Goal: Obtain resource: Download file/media

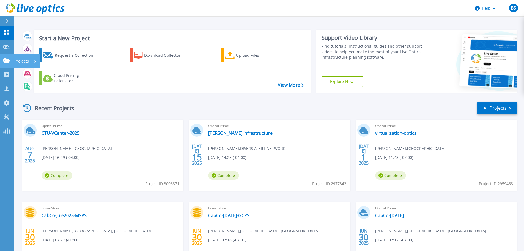
click at [8, 62] on icon at bounding box center [6, 60] width 7 height 5
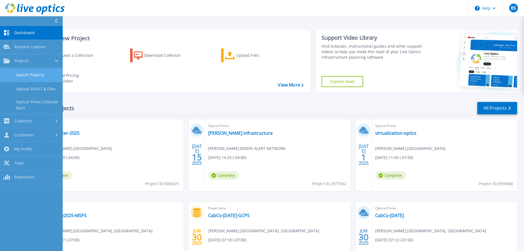
click at [25, 74] on link "Search Projects" at bounding box center [31, 75] width 63 height 14
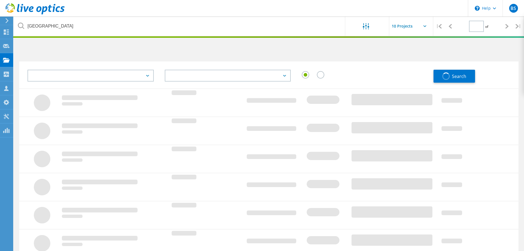
type input "1"
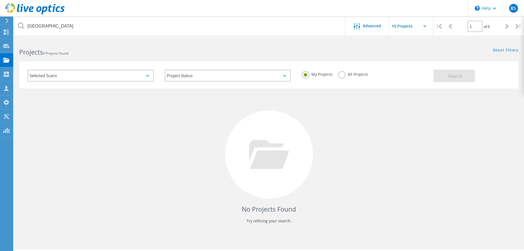
click at [340, 74] on label "All Projects" at bounding box center [353, 73] width 30 height 5
click at [0, 0] on input "All Projects" at bounding box center [0, 0] width 0 height 0
click at [449, 77] on span "Search" at bounding box center [455, 76] width 14 height 6
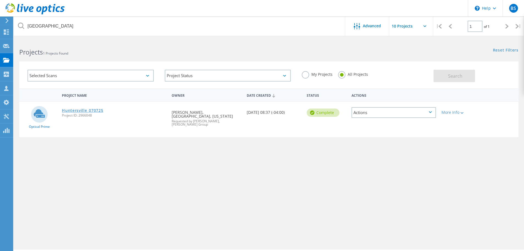
click at [92, 112] on link "Huntersville_070725" at bounding box center [82, 110] width 41 height 4
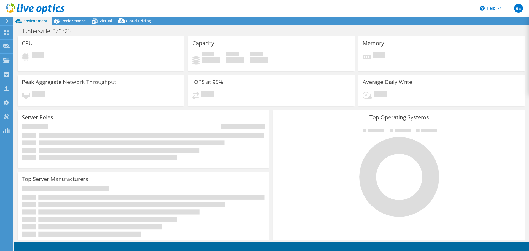
select select "USD"
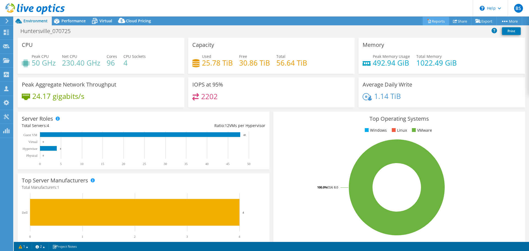
click at [437, 21] on link "Reports" at bounding box center [435, 21] width 26 height 9
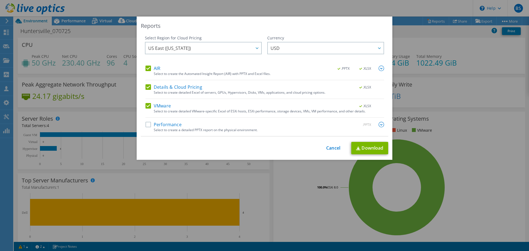
click at [148, 69] on label "AIR" at bounding box center [152, 69] width 15 height 6
click at [0, 0] on input "AIR" at bounding box center [0, 0] width 0 height 0
click at [147, 86] on label "Details & Cloud Pricing" at bounding box center [173, 87] width 57 height 6
click at [0, 0] on input "Details & Cloud Pricing" at bounding box center [0, 0] width 0 height 0
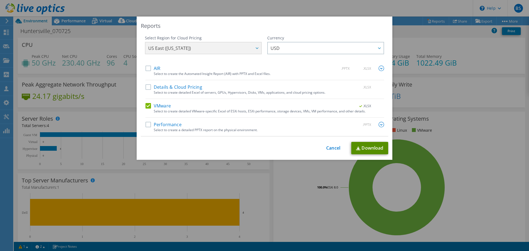
click at [366, 147] on link "Download" at bounding box center [369, 148] width 37 height 12
